Goal: Task Accomplishment & Management: Manage account settings

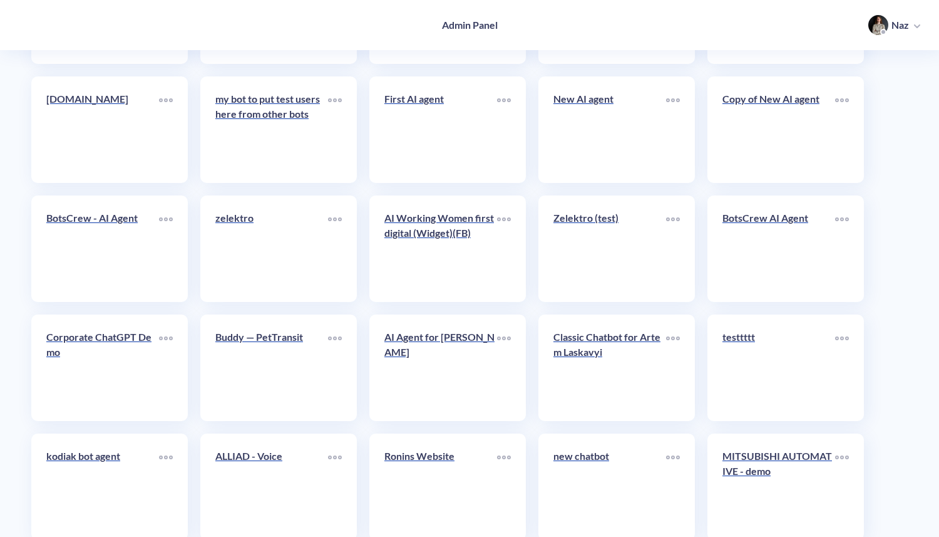
scroll to position [5091, 0]
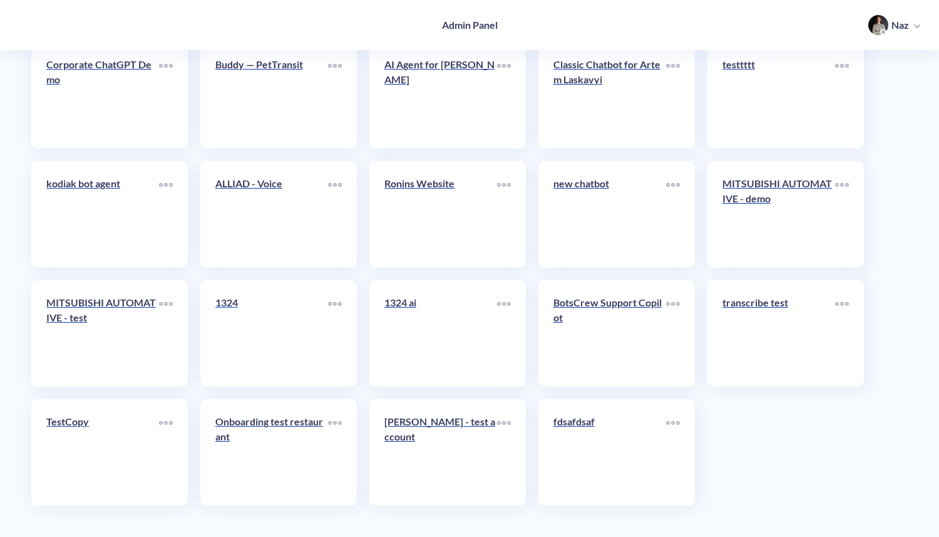
click at [257, 354] on link "1324" at bounding box center [271, 333] width 113 height 76
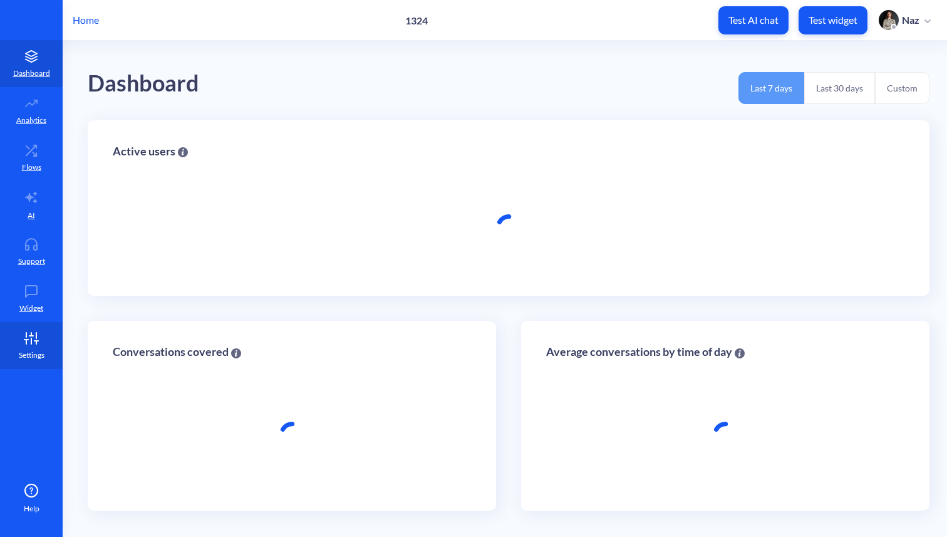
click at [36, 336] on icon at bounding box center [36, 336] width 0 height 6
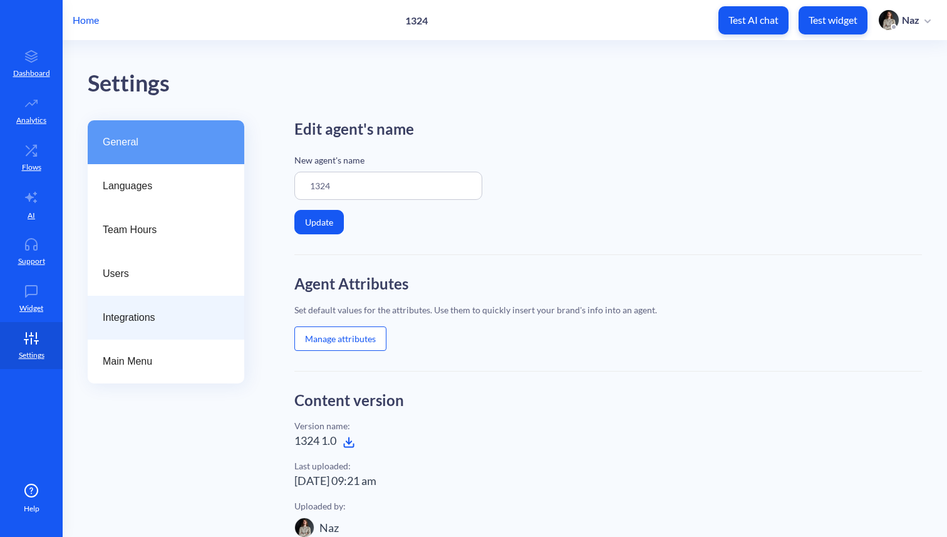
click at [107, 314] on span "Integrations" at bounding box center [161, 317] width 116 height 15
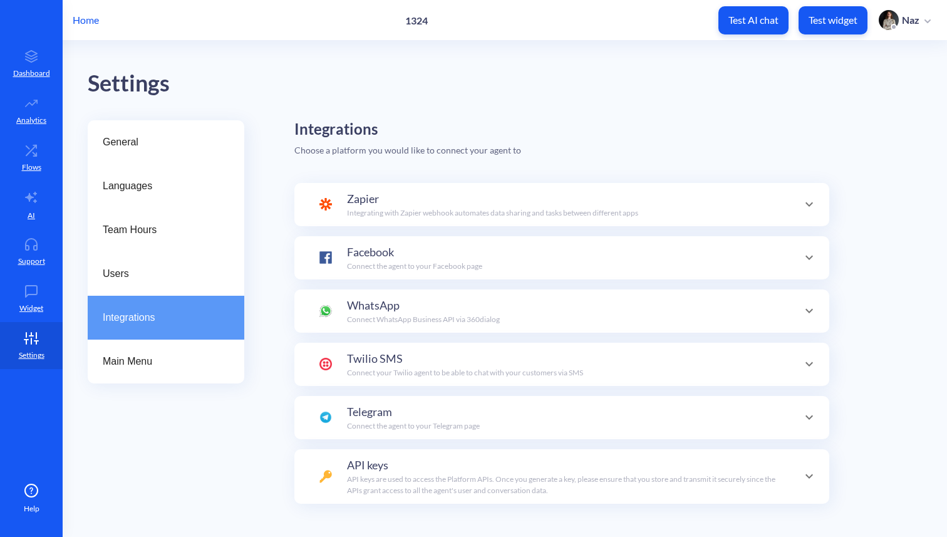
scroll to position [29, 0]
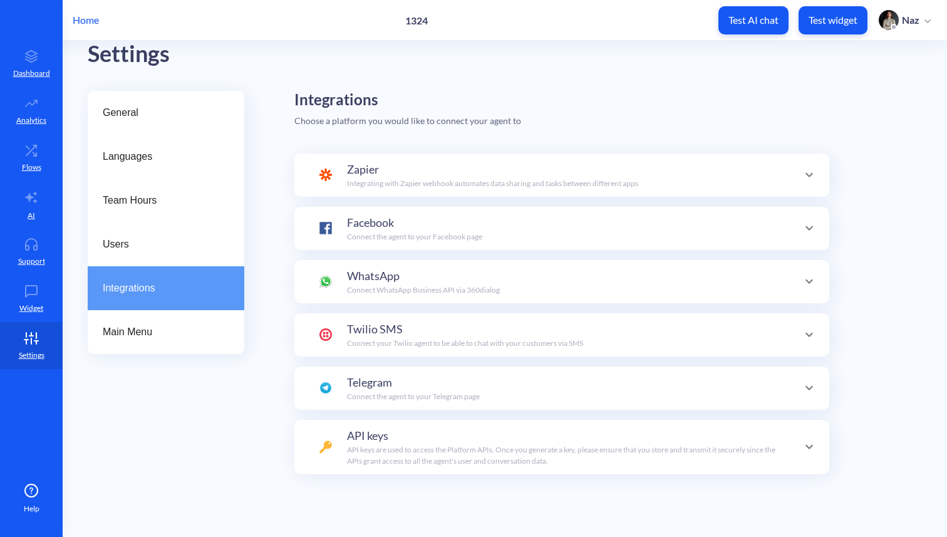
click at [356, 435] on span "API keys" at bounding box center [367, 435] width 41 height 17
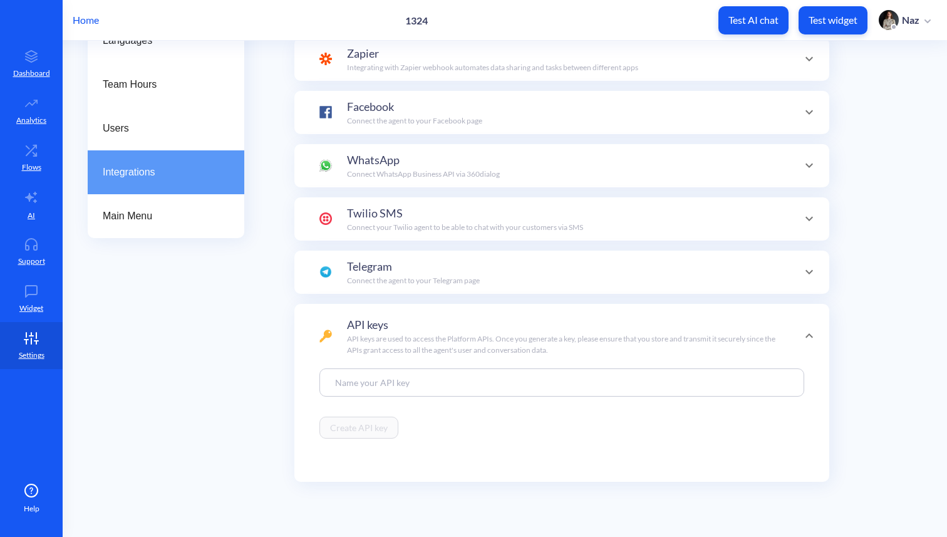
scroll to position [153, 0]
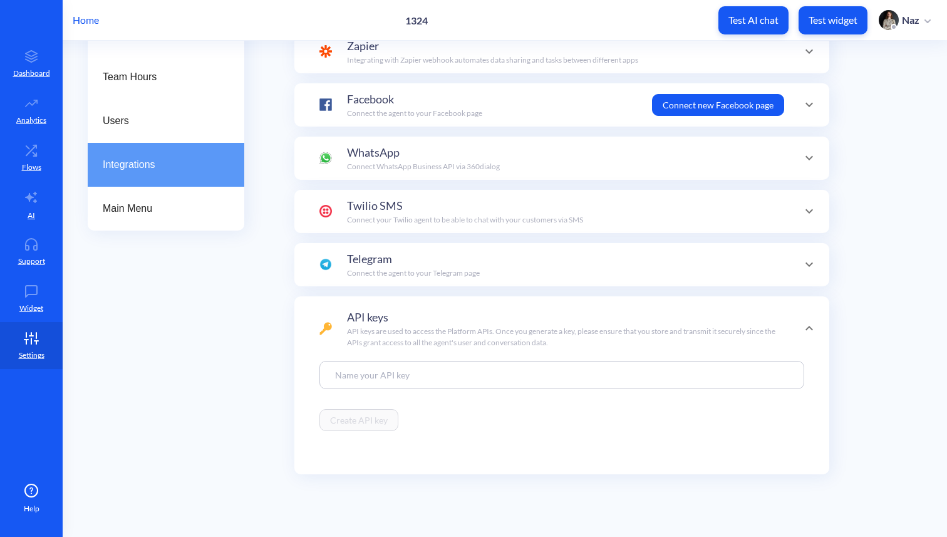
click at [374, 373] on input at bounding box center [561, 375] width 485 height 28
click at [932, 362] on icon "Collapse conversation starters" at bounding box center [925, 360] width 15 height 15
click at [452, 369] on input at bounding box center [561, 375] width 485 height 28
type input "p"
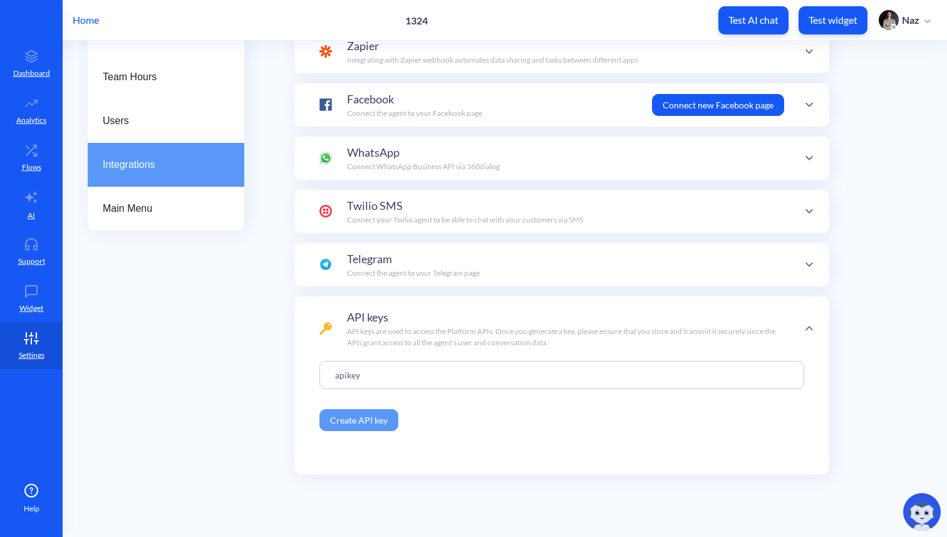
type input "apikey"
click at [339, 415] on button "Create API key" at bounding box center [358, 420] width 79 height 22
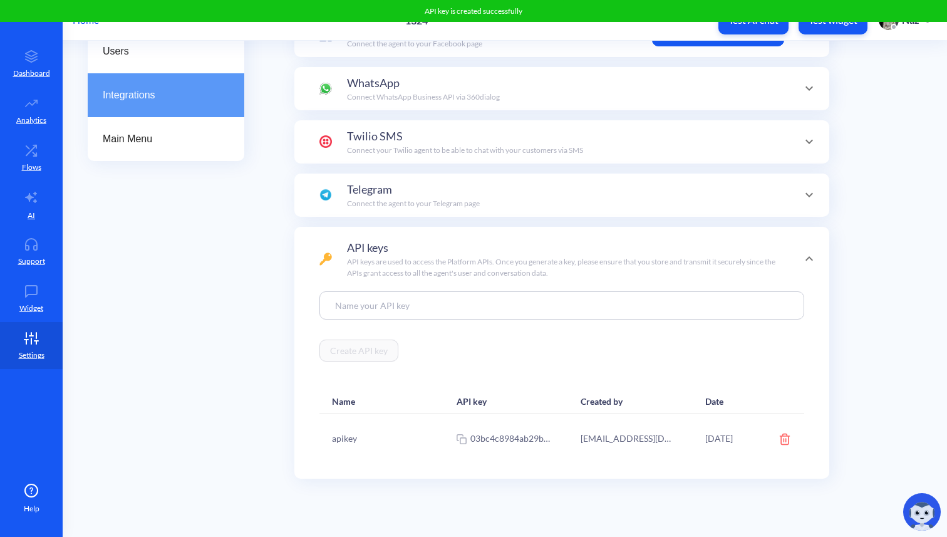
scroll to position [227, 0]
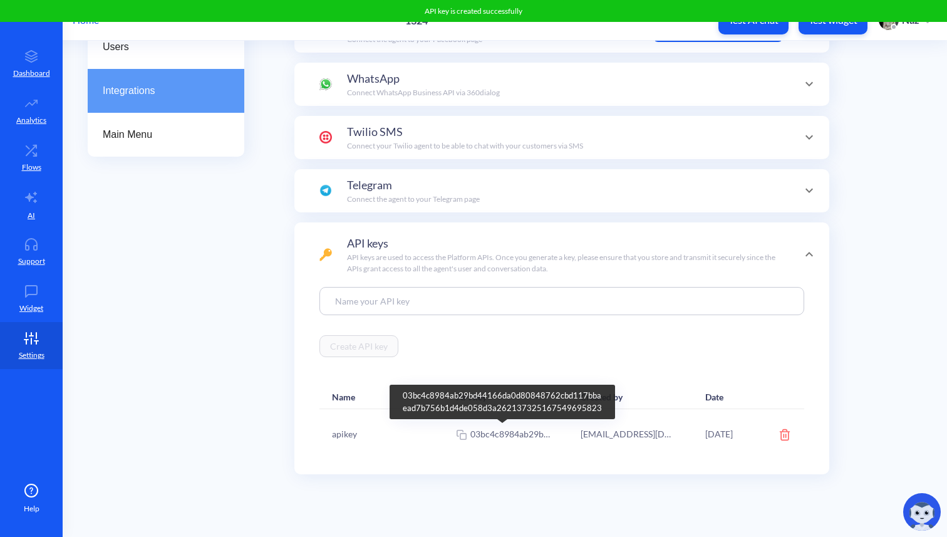
click at [460, 438] on icon at bounding box center [463, 436] width 6 height 6
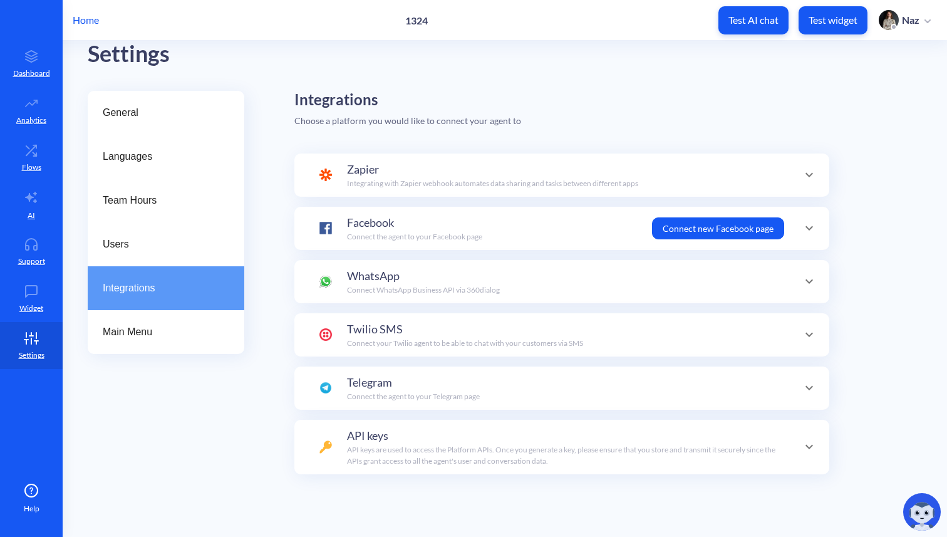
click at [479, 447] on span "API keys are used to access the Platform APIs. Once you generate a key, please …" at bounding box center [561, 455] width 428 height 21
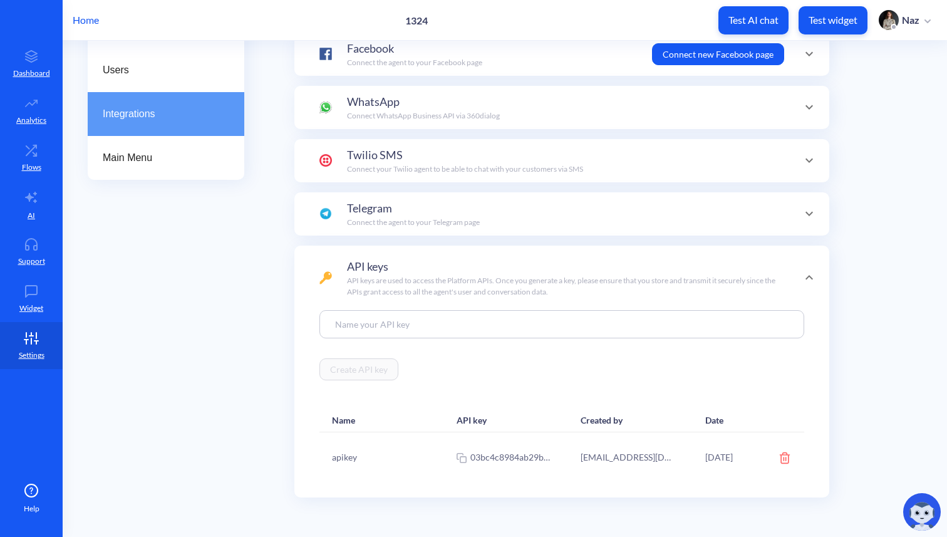
scroll to position [209, 0]
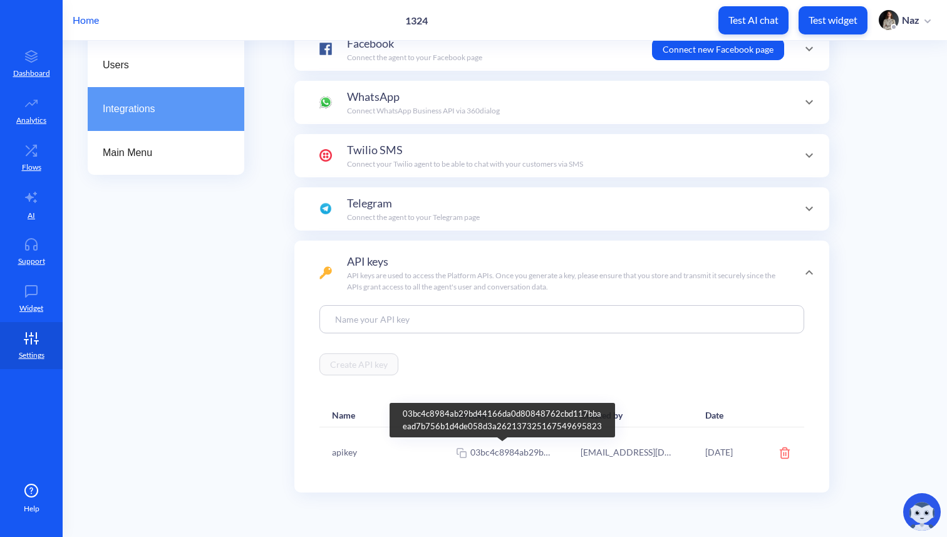
click at [463, 457] on icon at bounding box center [463, 454] width 6 height 6
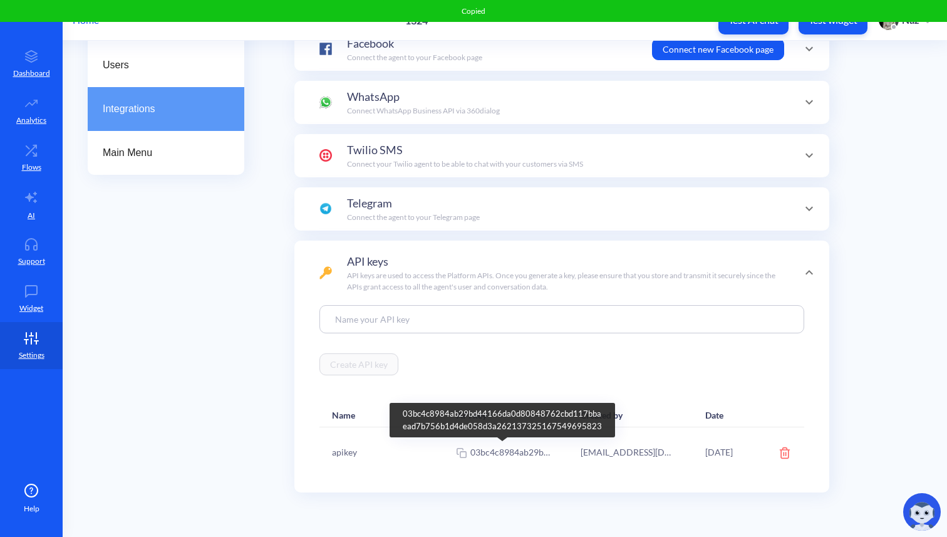
click at [463, 457] on icon at bounding box center [463, 454] width 6 height 6
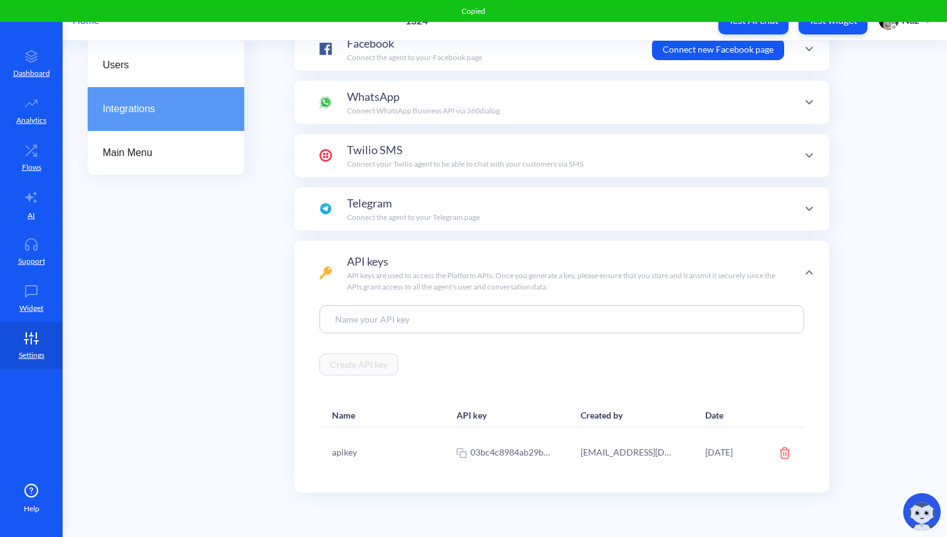
click at [454, 261] on div "API keys API keys are used to access the Platform APIs. Once you generate a key…" at bounding box center [565, 272] width 437 height 39
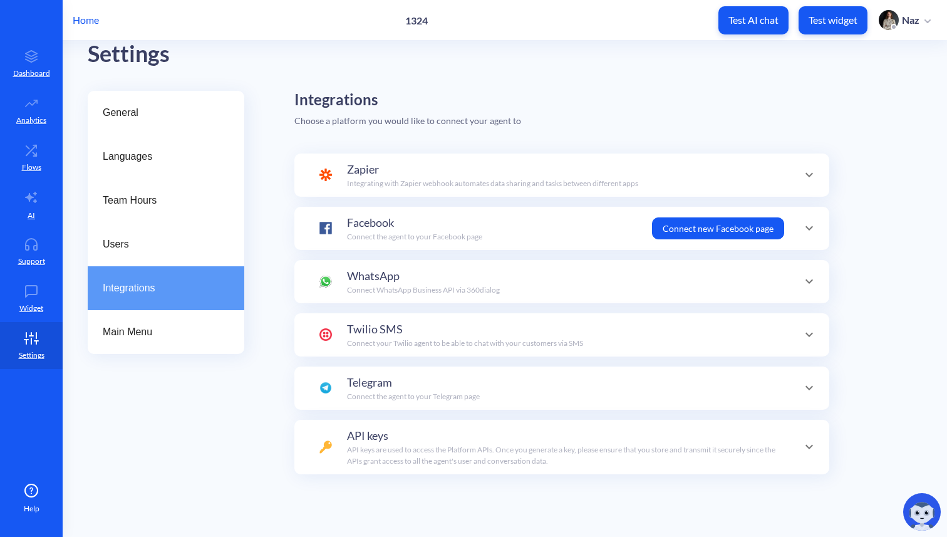
click at [473, 451] on span "API keys are used to access the Platform APIs. Once you generate a key, please …" at bounding box center [561, 455] width 428 height 21
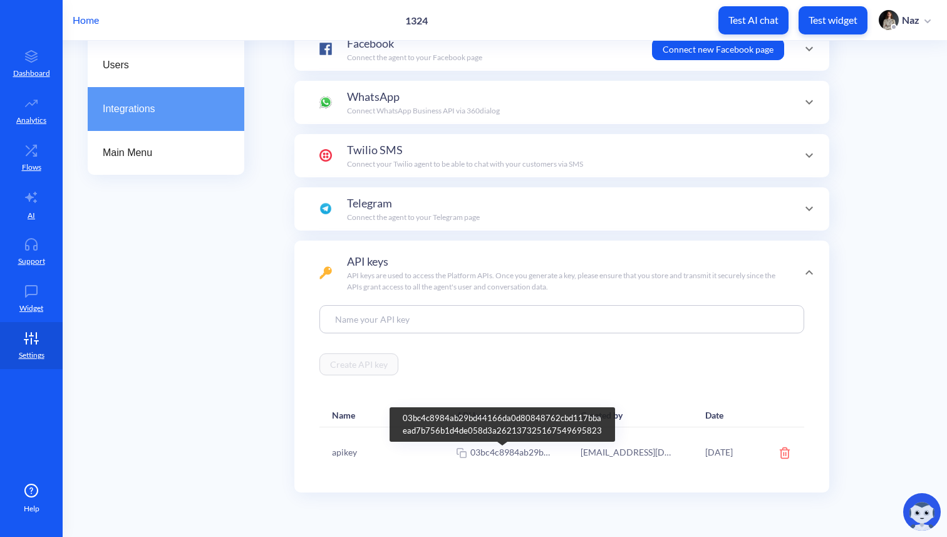
scroll to position [0, 0]
click at [462, 452] on icon at bounding box center [462, 452] width 10 height 13
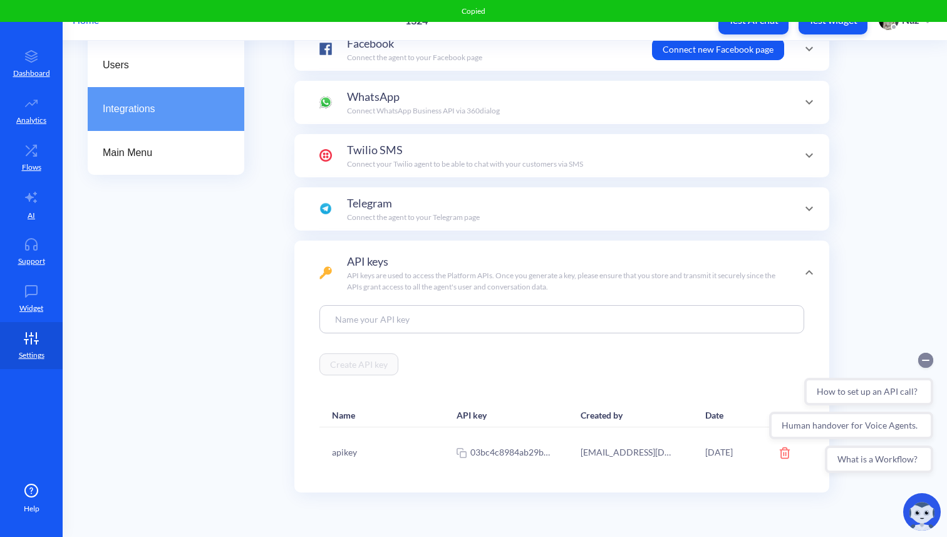
click at [929, 354] on circle "Collapse conversation starters" at bounding box center [925, 360] width 15 height 15
